Goal: Task Accomplishment & Management: Manage account settings

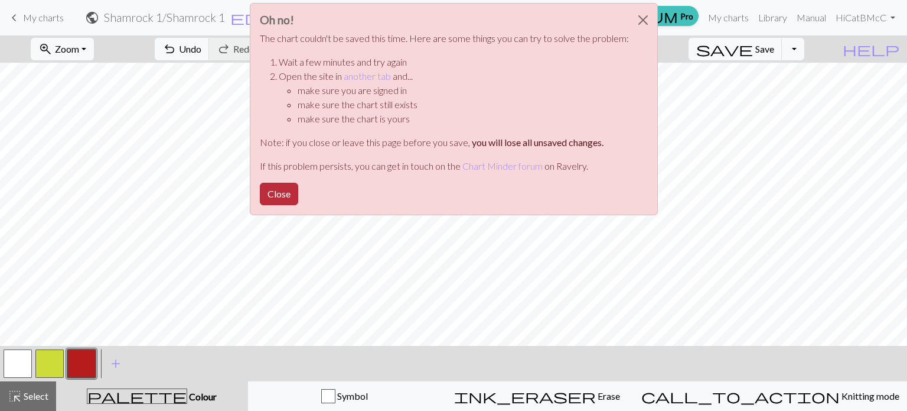
click at [277, 191] on button "Close" at bounding box center [279, 194] width 38 height 22
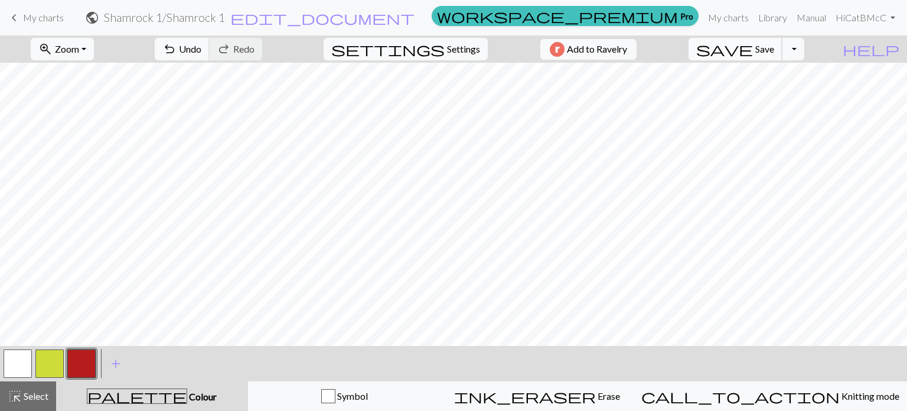
click at [783, 56] on button "save Save Save" at bounding box center [736, 49] width 94 height 22
click at [41, 18] on span "My charts" at bounding box center [43, 17] width 41 height 11
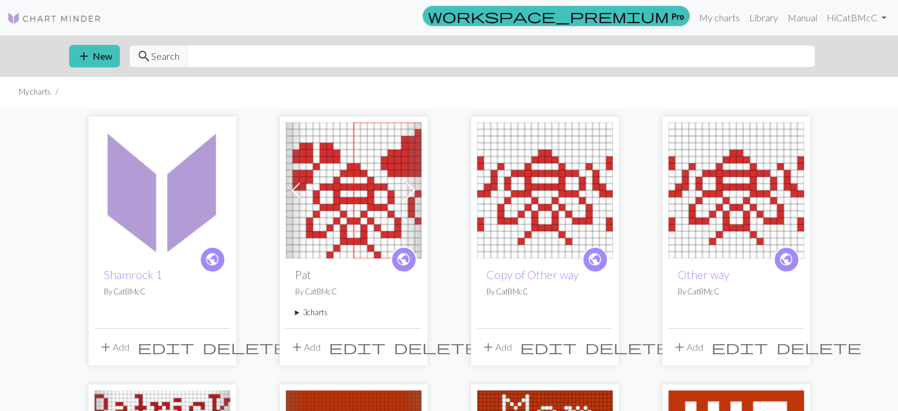
click at [164, 203] on img at bounding box center [163, 190] width 136 height 136
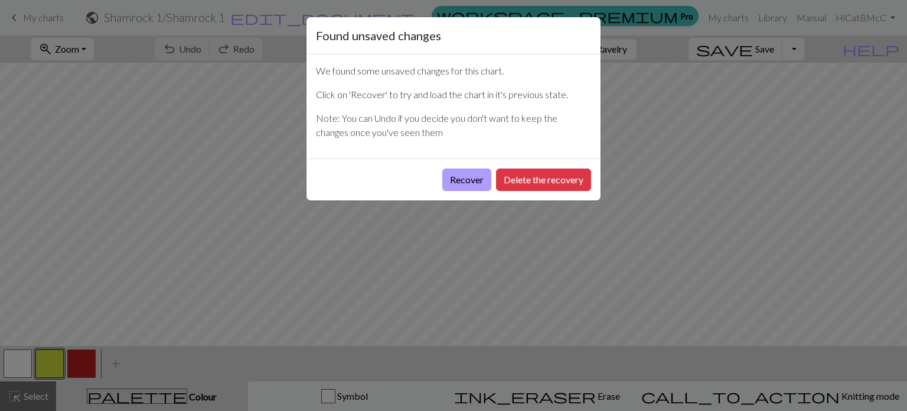
click at [482, 181] on button "Recover" at bounding box center [466, 179] width 49 height 22
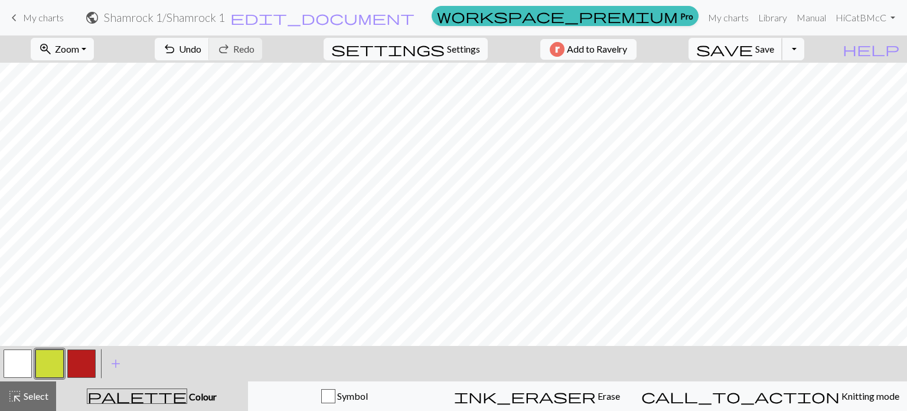
click at [753, 48] on span "save" at bounding box center [724, 49] width 57 height 17
click at [57, 23] on div "Chart saved" at bounding box center [453, 23] width 907 height 47
click at [54, 17] on span "My charts" at bounding box center [43, 17] width 41 height 11
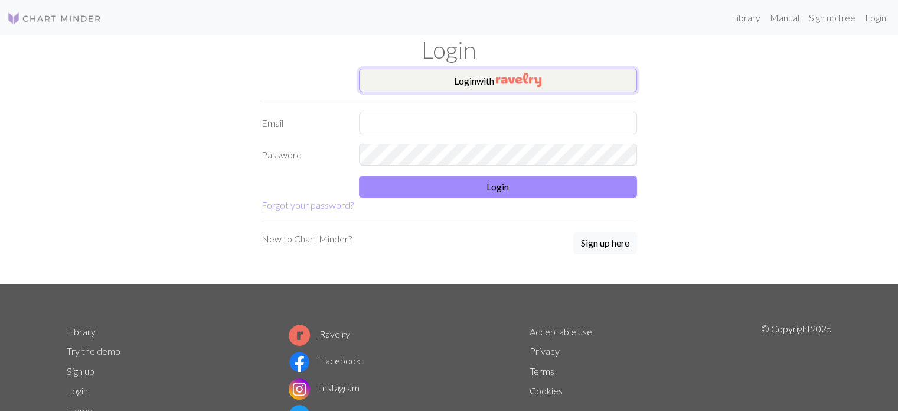
click at [487, 85] on button "Login with" at bounding box center [498, 81] width 278 height 24
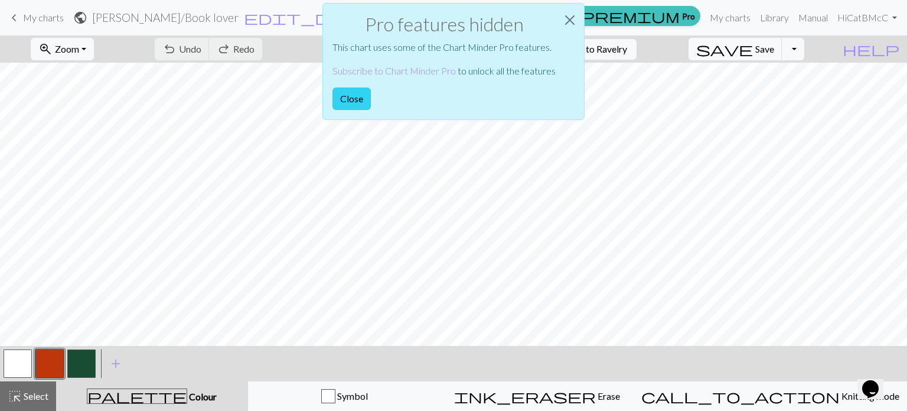
click at [349, 99] on button "Close" at bounding box center [352, 98] width 38 height 22
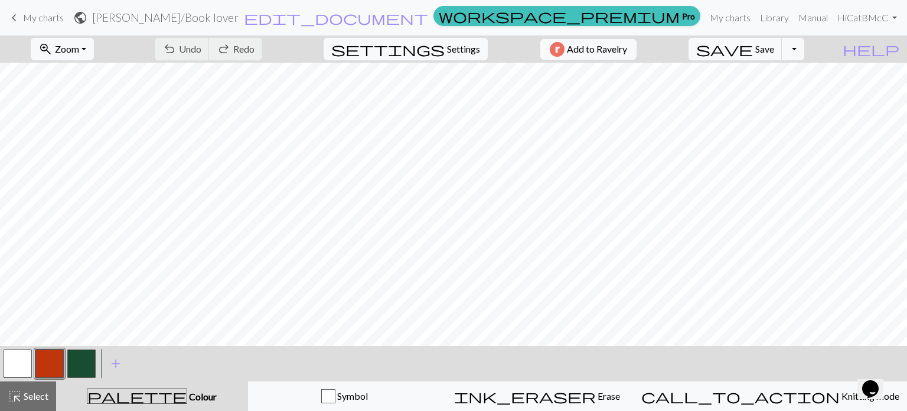
click at [50, 17] on span "My charts" at bounding box center [43, 17] width 41 height 11
